Goal: Information Seeking & Learning: Learn about a topic

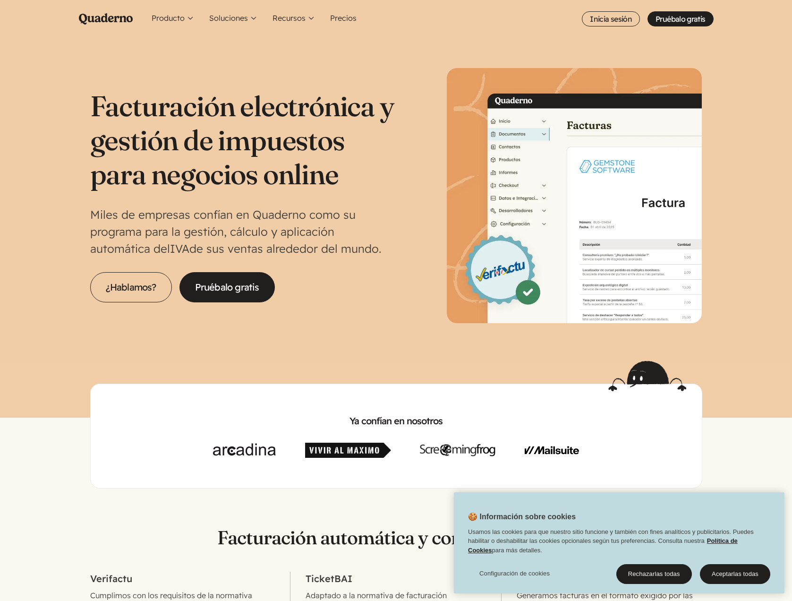
click at [169, 50] on section "Facturación electrónica y gestión de impuestos para negocios online Miles de em…" at bounding box center [396, 199] width 792 height 323
click at [124, 413] on div "Ya confían en nosotros" at bounding box center [396, 436] width 612 height 105
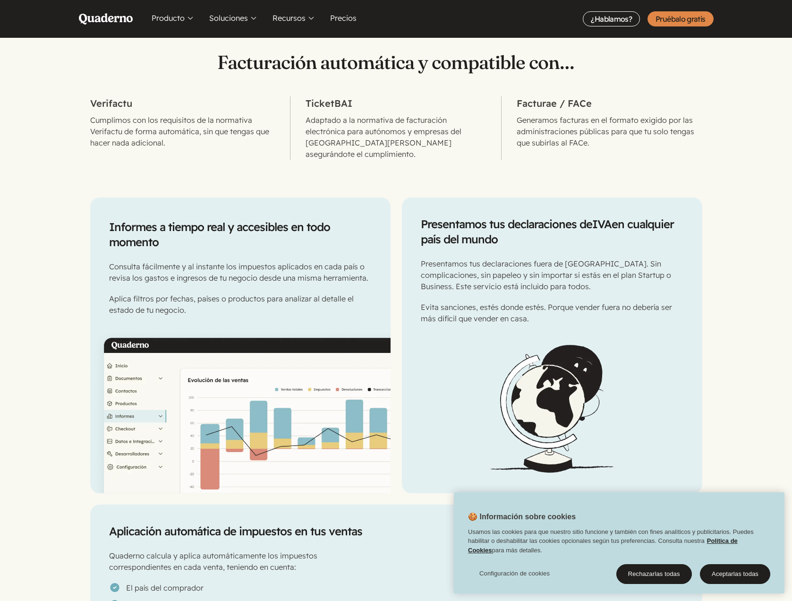
scroll to position [555, 0]
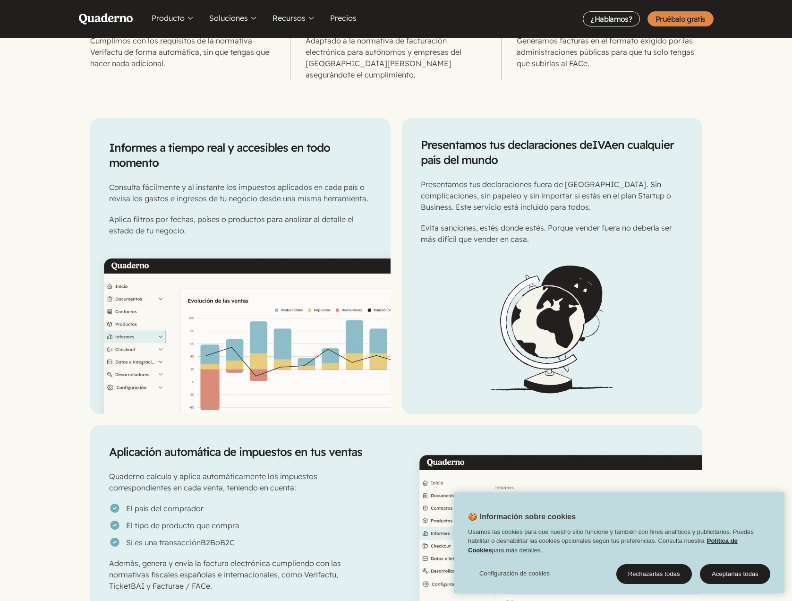
click at [58, 376] on div "Informes a tiempo real y accesibles en todo momento Consulta fácilmente y al in…" at bounding box center [396, 498] width 792 height 837
